Goal: Transaction & Acquisition: Purchase product/service

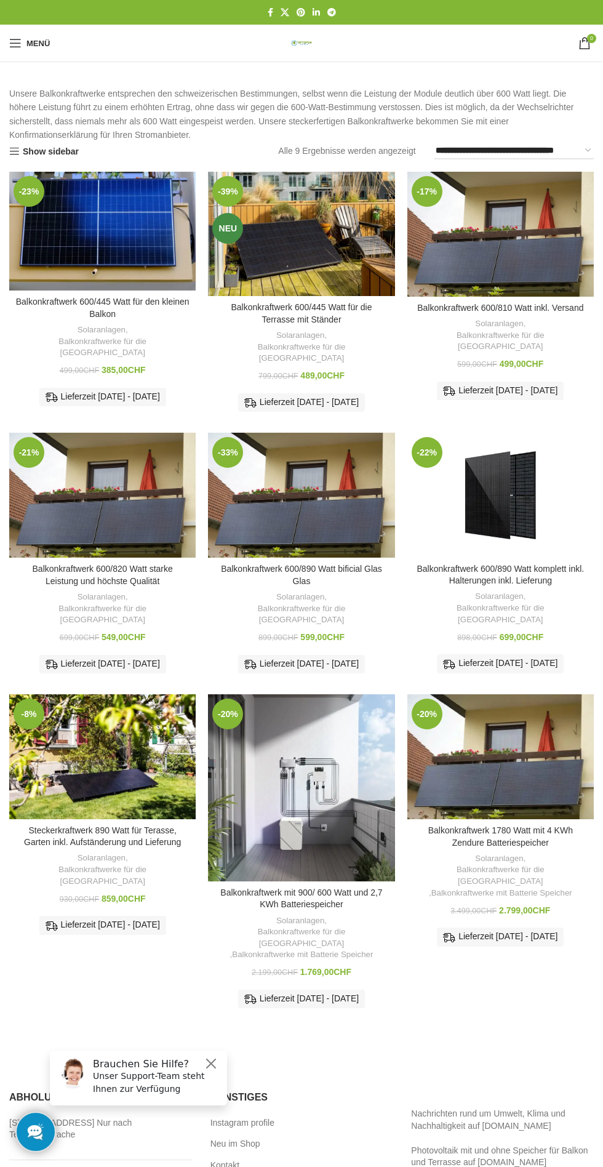
click at [315, 740] on img "Balkonkraftwerk mit 900/ 600 Watt und 2,7 KWh Batteriespeicher" at bounding box center [301, 787] width 186 height 186
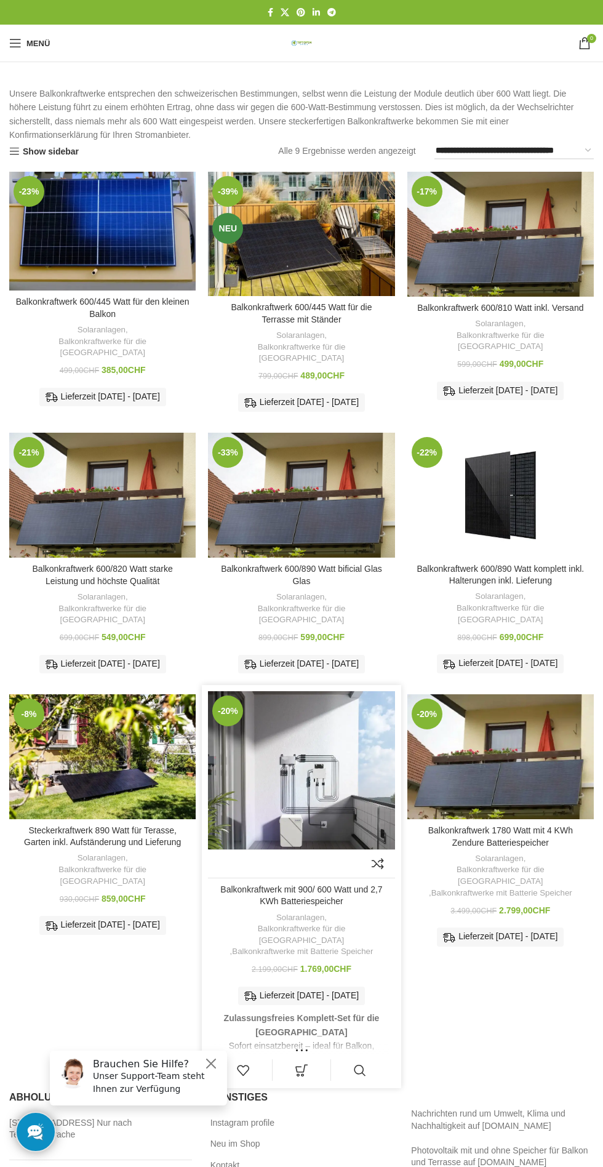
click at [323, 723] on img "Balkonkraftwerk mit 900/ 600 Watt und 2,7 KWh Batteriespeicher" at bounding box center [301, 784] width 186 height 186
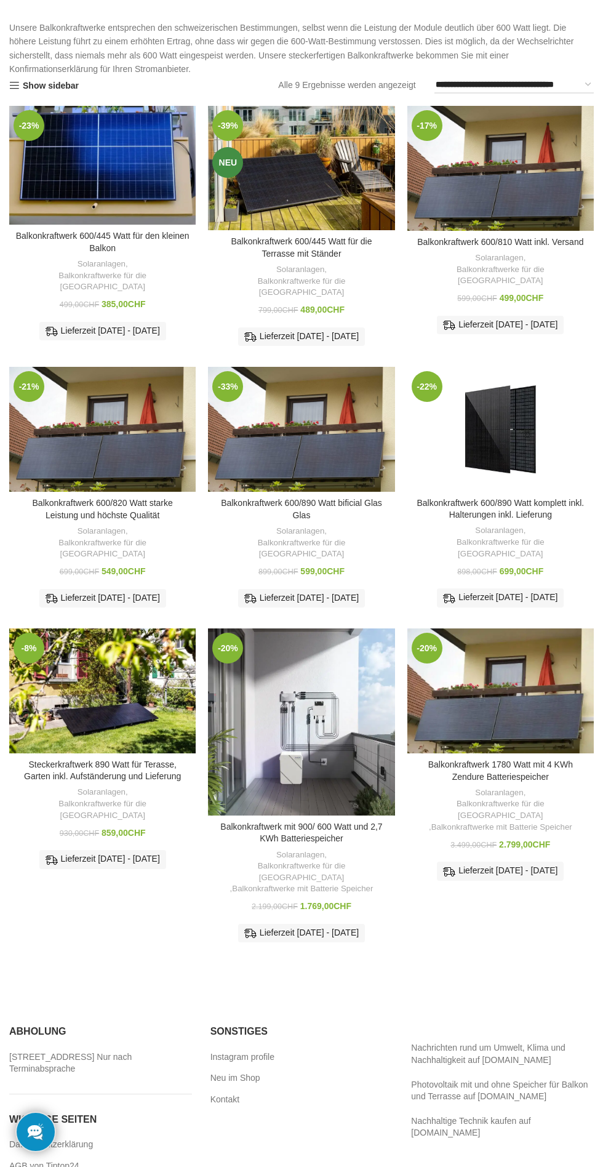
scroll to position [68, 0]
